Goal: Information Seeking & Learning: Understand process/instructions

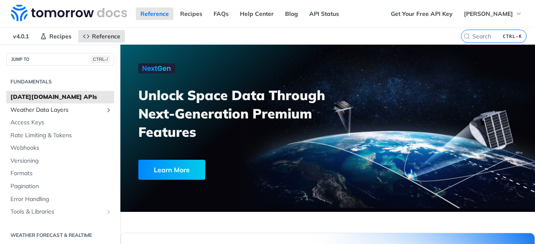
click at [65, 109] on span "Weather Data Layers" at bounding box center [56, 110] width 93 height 8
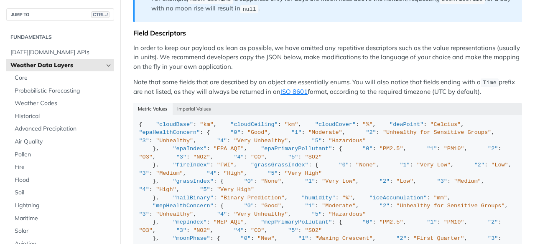
scroll to position [877, 0]
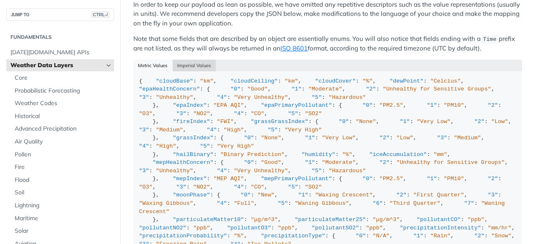
click at [181, 60] on button "Imperial Values" at bounding box center [193, 66] width 43 height 12
click at [160, 60] on button "Metric Values" at bounding box center [152, 66] width 39 height 12
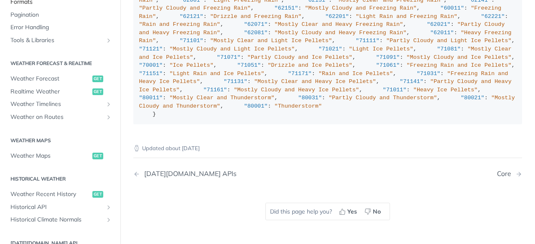
scroll to position [334, 0]
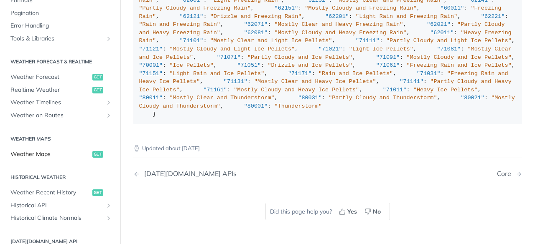
click at [31, 153] on span "Weather Maps" at bounding box center [50, 154] width 80 height 8
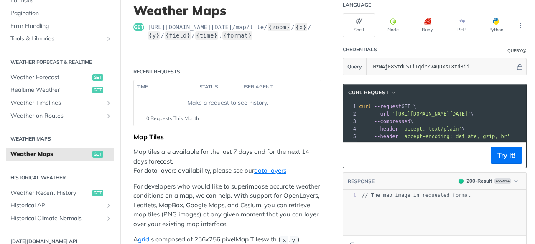
scroll to position [84, 0]
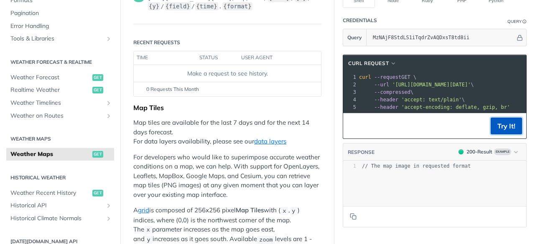
click at [498, 133] on button "Try It!" at bounding box center [505, 126] width 31 height 17
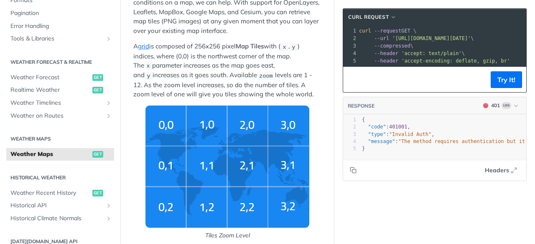
scroll to position [251, 0]
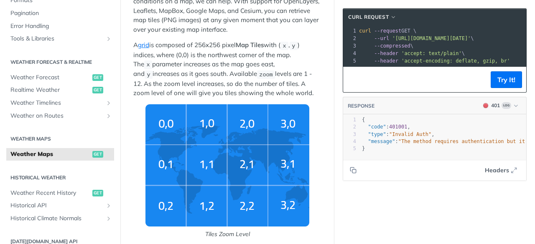
click at [165, 162] on img "Tiles Zoom Level" at bounding box center [227, 165] width 164 height 122
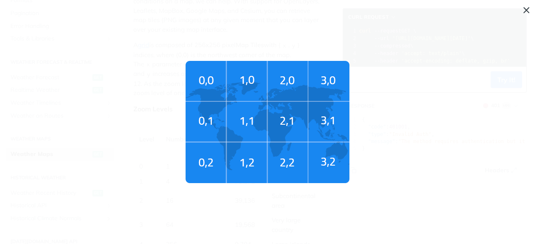
click at [200, 146] on img "Tiles Zoom Level" at bounding box center [267, 122] width 164 height 122
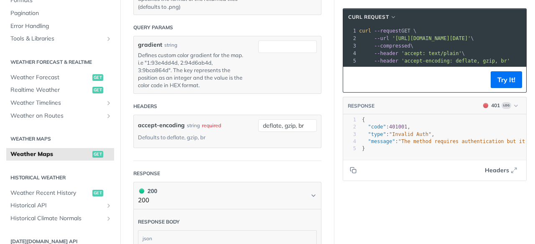
scroll to position [1420, 0]
